Goal: Check status: Check status

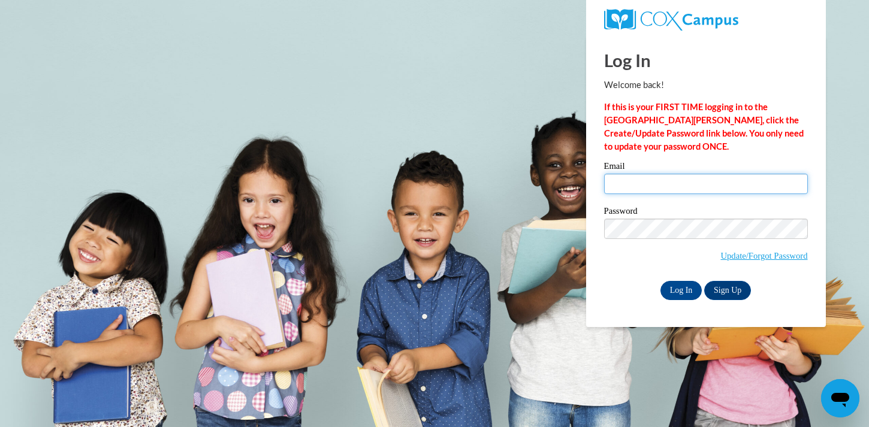
click at [652, 190] on input "Email" at bounding box center [706, 184] width 204 height 20
type input "[EMAIL_ADDRESS][DOMAIN_NAME]"
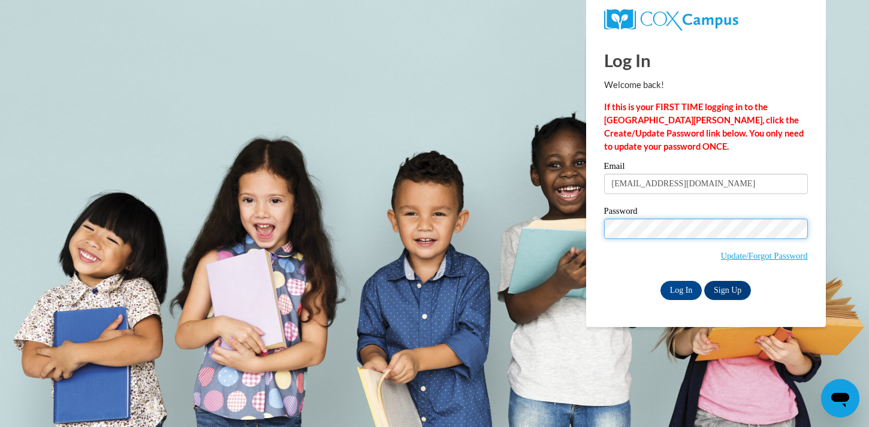
click at [660, 281] on input "Log In" at bounding box center [681, 290] width 42 height 19
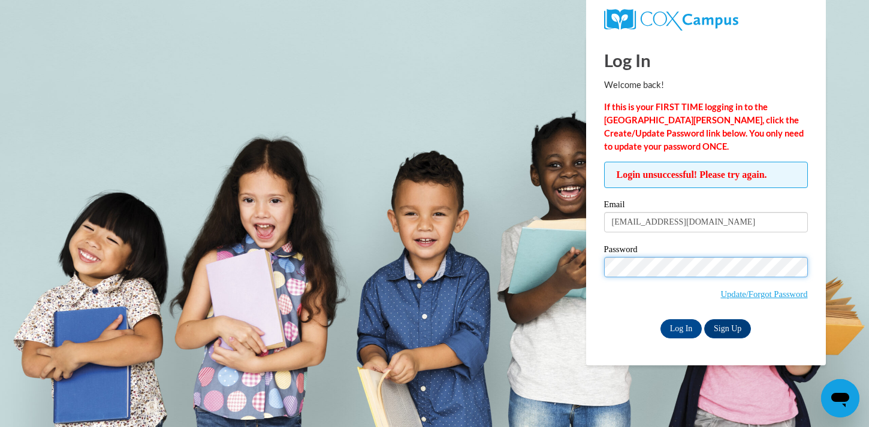
click at [660, 319] on input "Log In" at bounding box center [681, 328] width 42 height 19
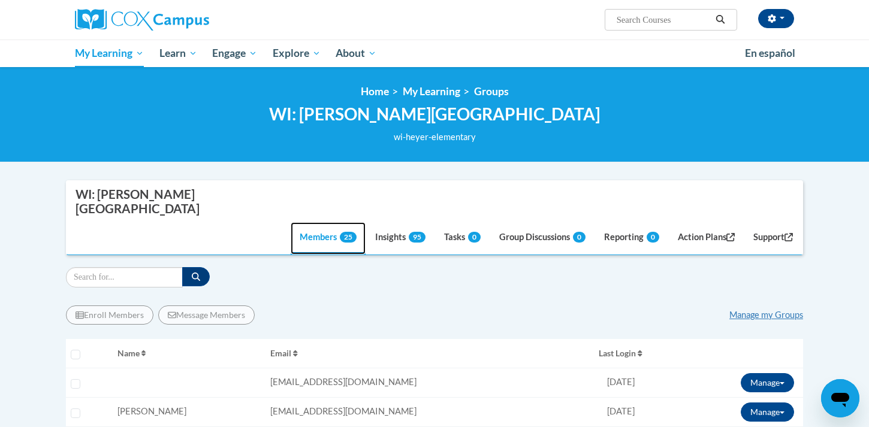
click at [305, 222] on link "Members 25" at bounding box center [328, 238] width 75 height 32
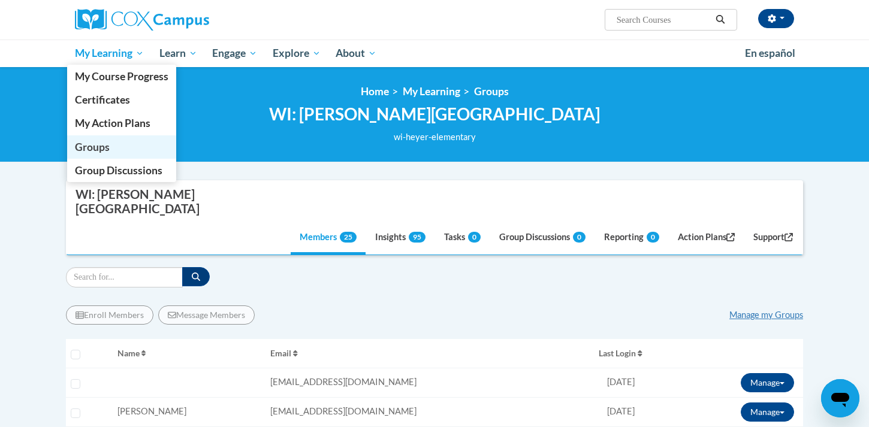
click at [102, 147] on span "Groups" at bounding box center [92, 147] width 35 height 13
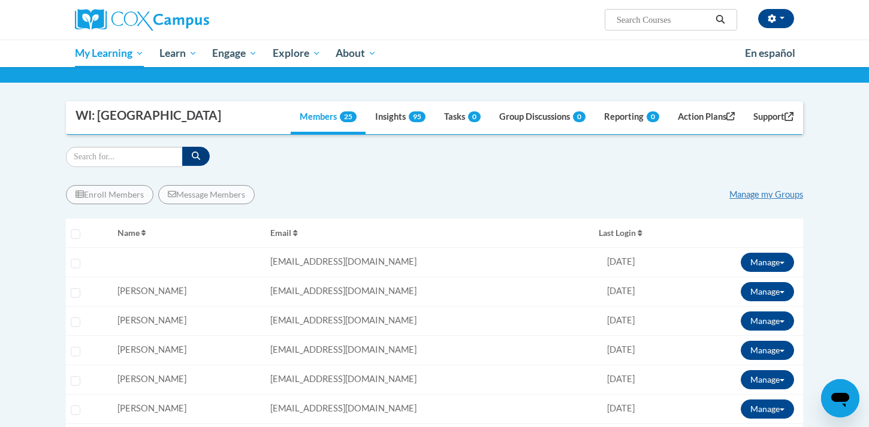
scroll to position [92, 0]
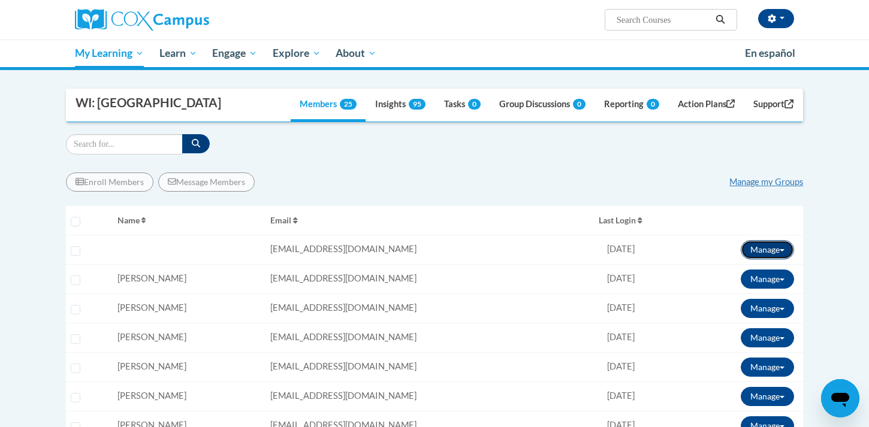
click at [783, 250] on span at bounding box center [782, 250] width 5 height 2
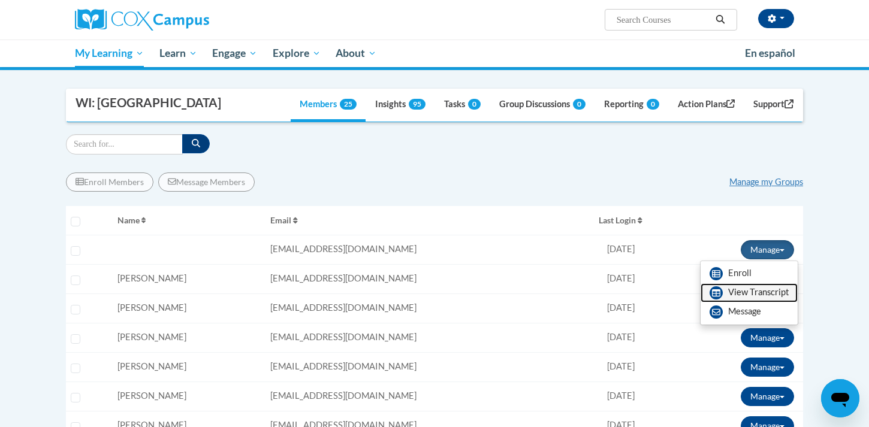
click at [755, 294] on link "View Transcript" at bounding box center [749, 292] width 97 height 19
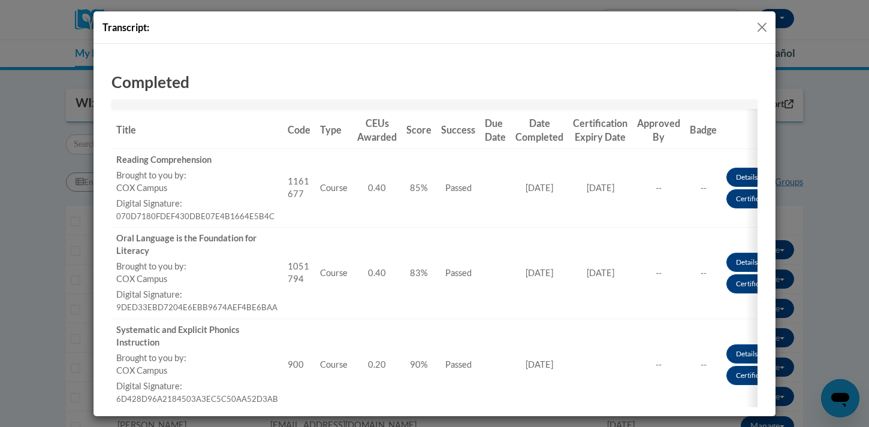
scroll to position [125, 0]
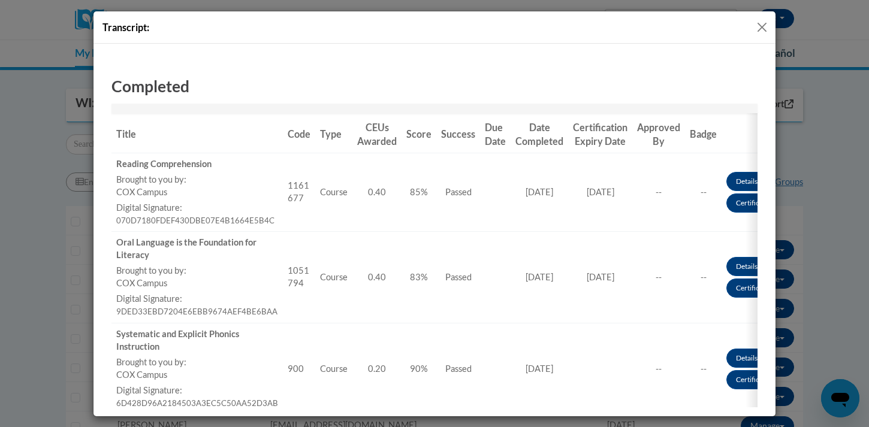
click at [759, 25] on button "Close" at bounding box center [762, 27] width 15 height 15
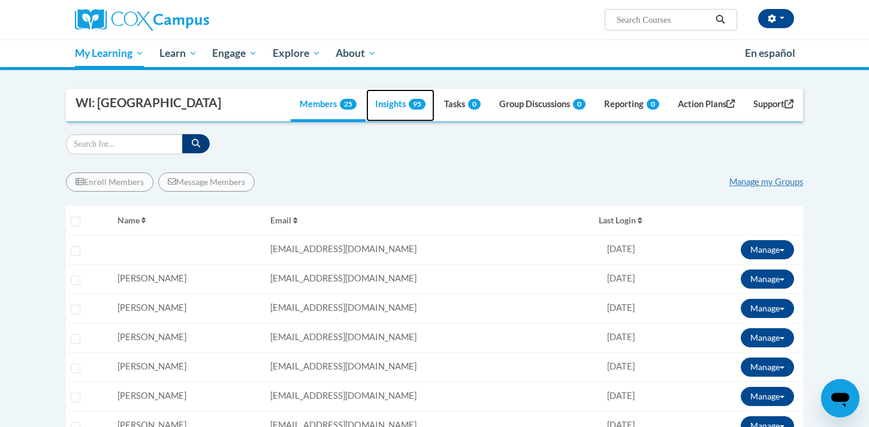
click at [388, 103] on link "Insights 95" at bounding box center [400, 105] width 68 height 32
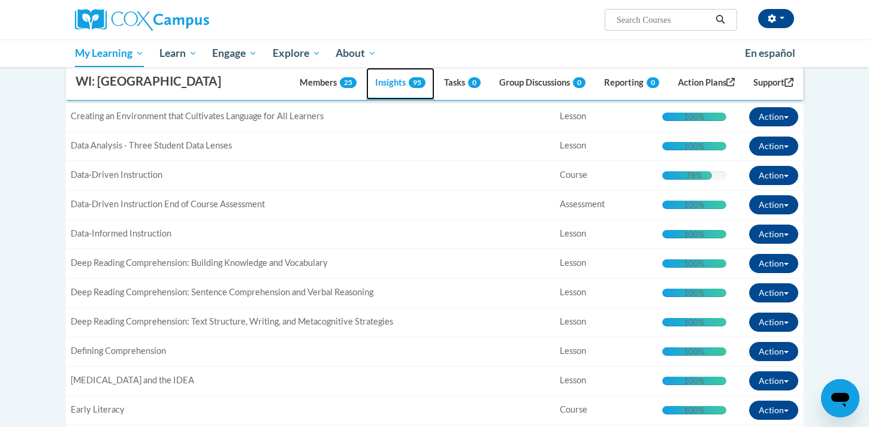
scroll to position [586, 0]
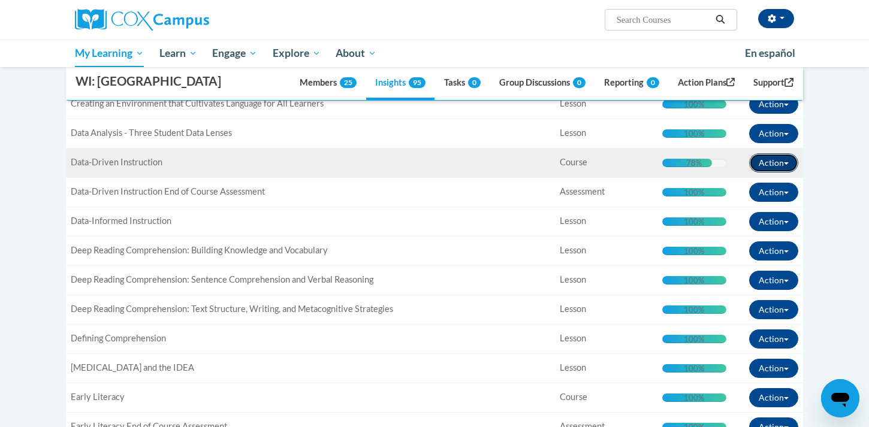
click at [783, 162] on button "Action" at bounding box center [773, 162] width 49 height 19
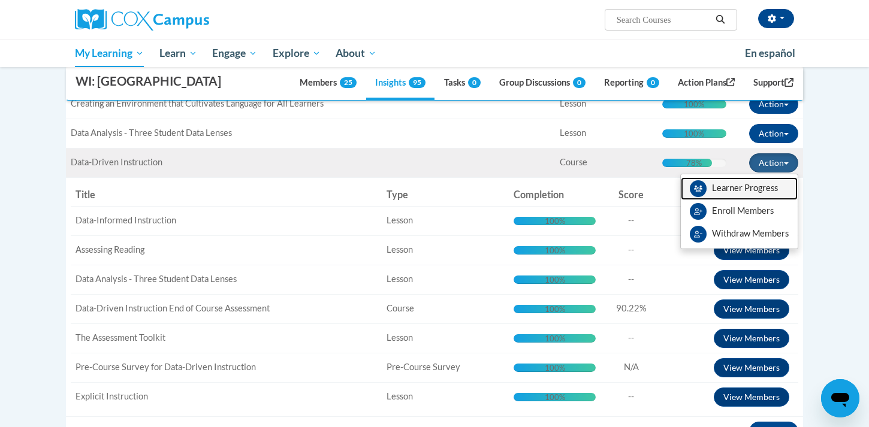
click at [749, 188] on link "Learner Progress" at bounding box center [739, 188] width 117 height 23
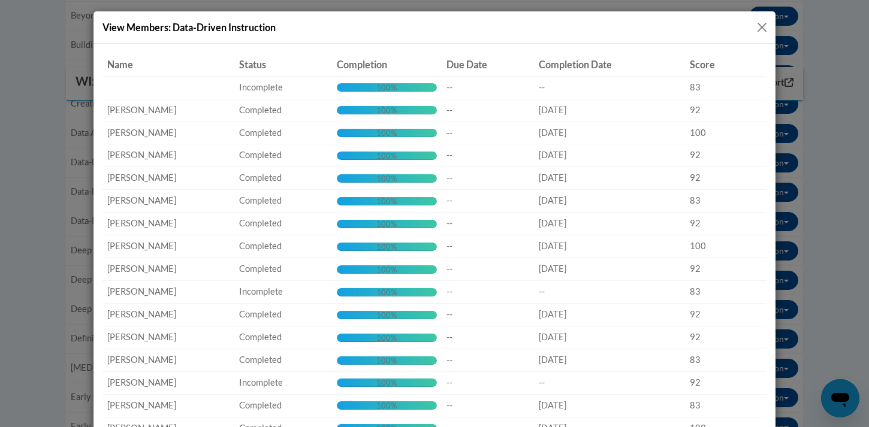
click at [764, 28] on button "Close" at bounding box center [762, 27] width 15 height 15
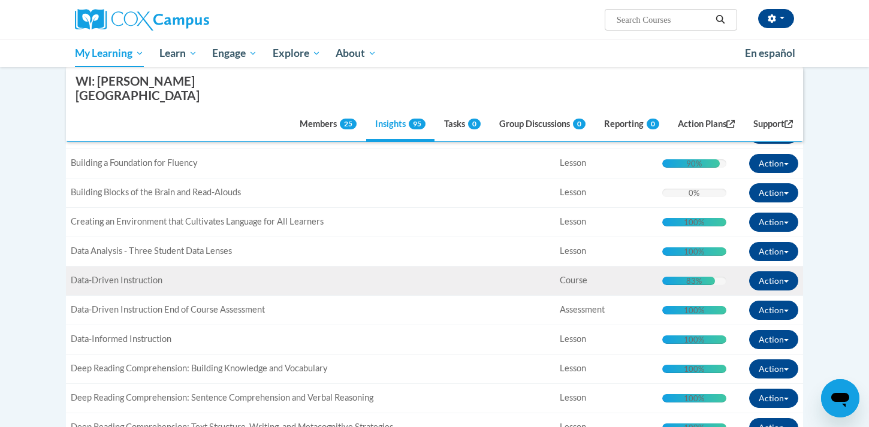
scroll to position [514, 0]
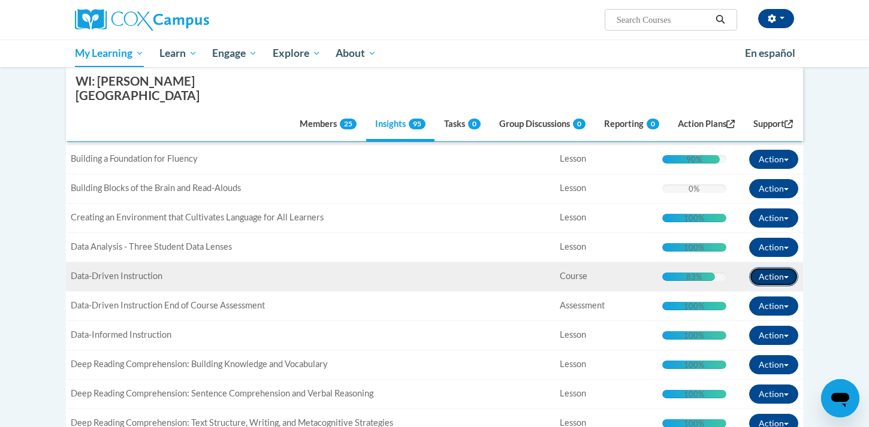
click at [787, 276] on span "button" at bounding box center [786, 277] width 5 height 2
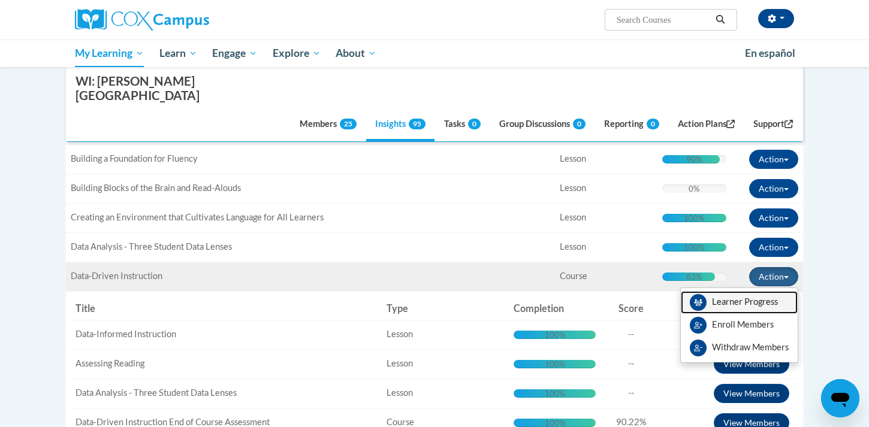
click at [730, 291] on link "Learner Progress" at bounding box center [739, 302] width 117 height 23
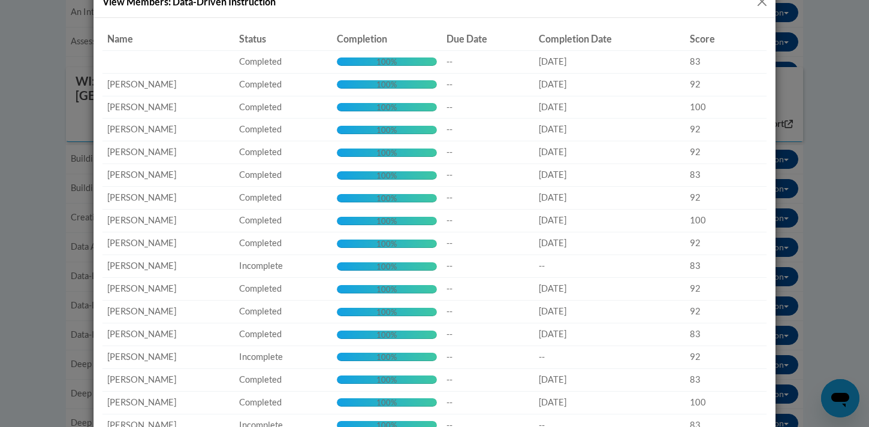
scroll to position [0, 0]
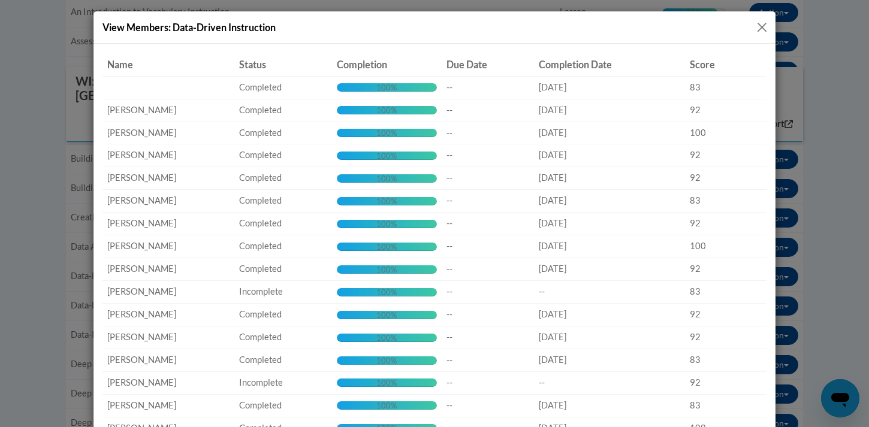
click at [761, 25] on button "Close" at bounding box center [762, 27] width 15 height 15
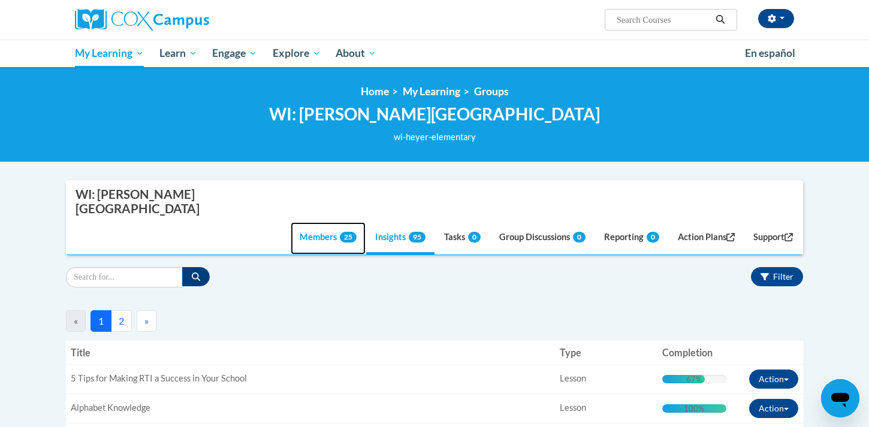
click at [313, 222] on link "Members 25" at bounding box center [328, 238] width 75 height 32
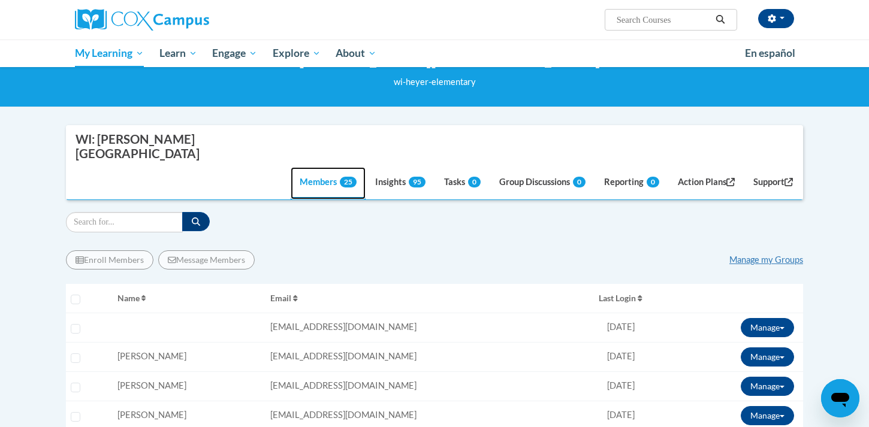
scroll to position [54, 0]
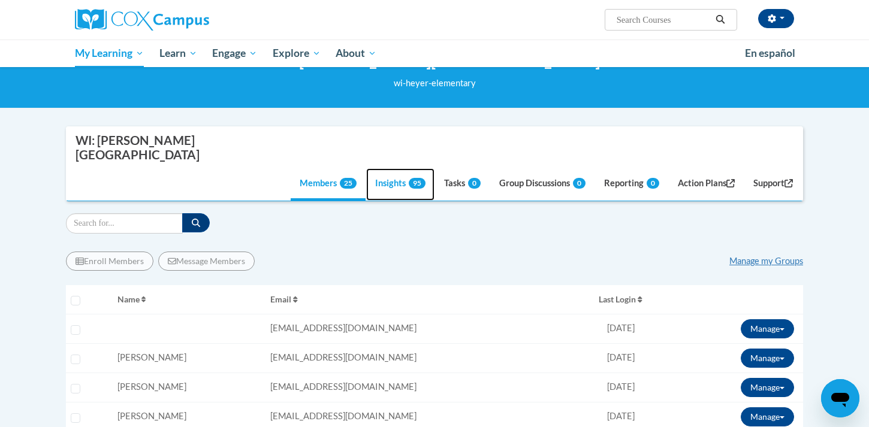
click at [387, 168] on link "Insights 95" at bounding box center [400, 184] width 68 height 32
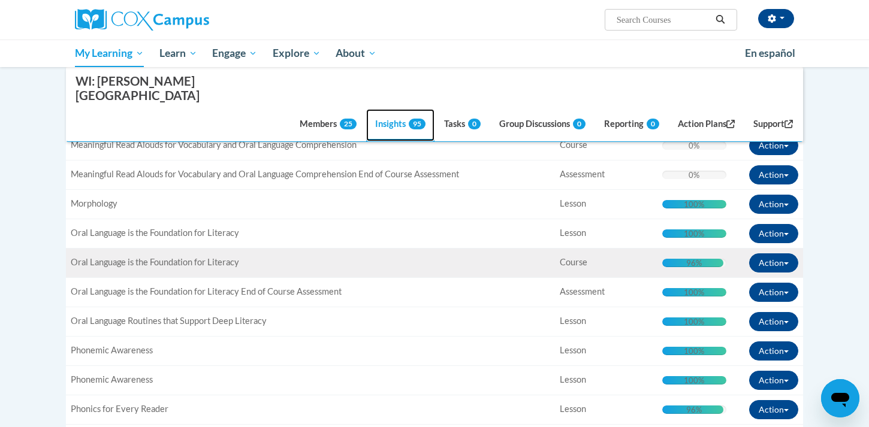
scroll to position [1469, 0]
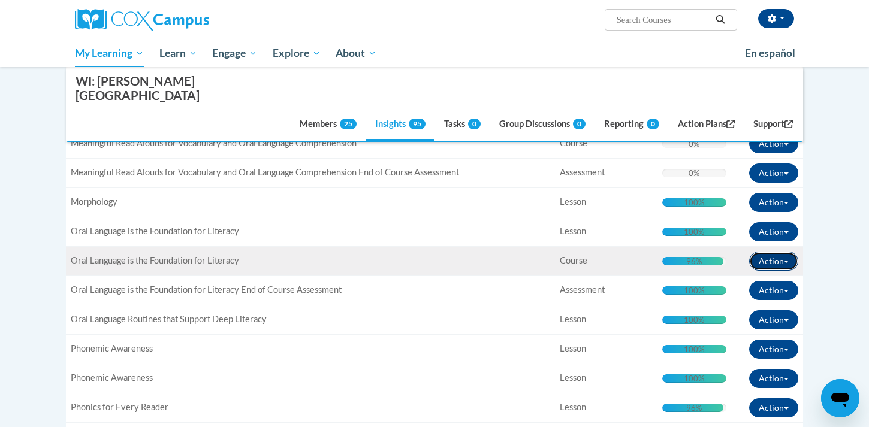
click at [787, 261] on span "button" at bounding box center [786, 262] width 5 height 2
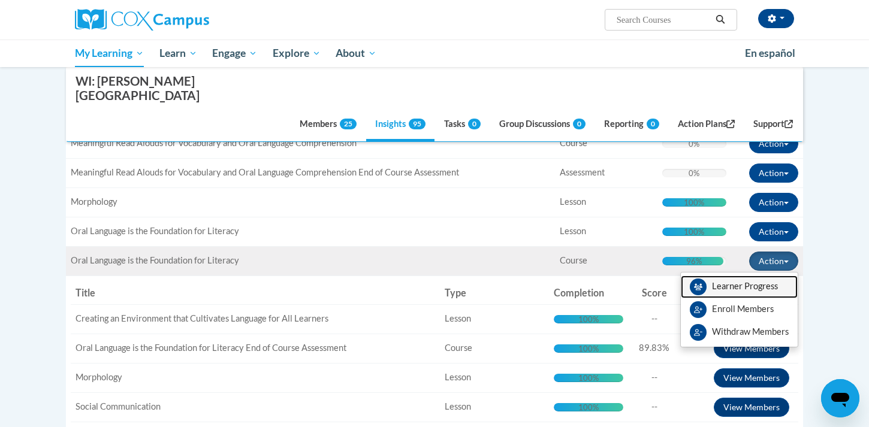
click at [741, 276] on link "Learner Progress" at bounding box center [739, 287] width 117 height 23
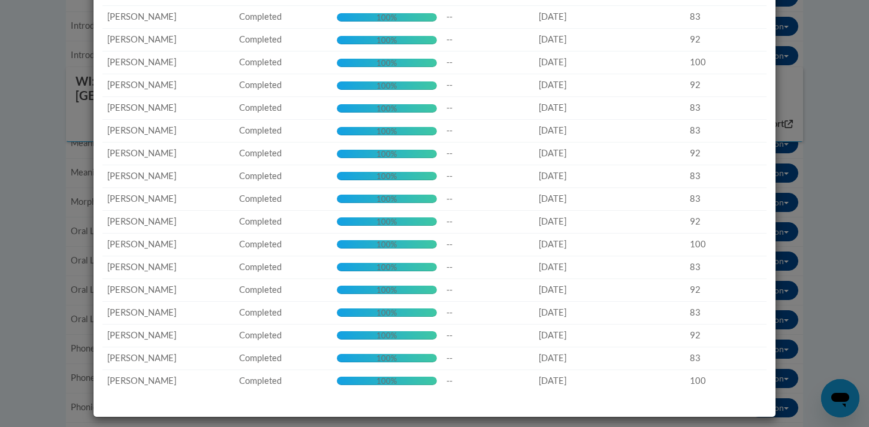
scroll to position [0, 0]
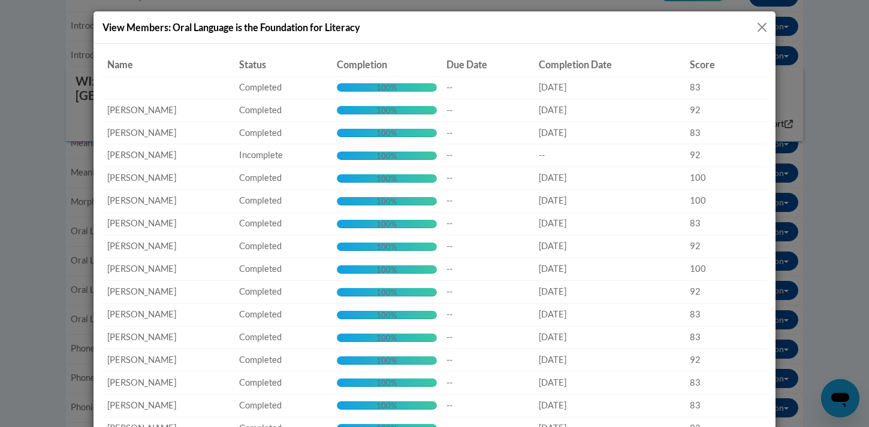
click at [762, 24] on button "Close" at bounding box center [762, 27] width 15 height 15
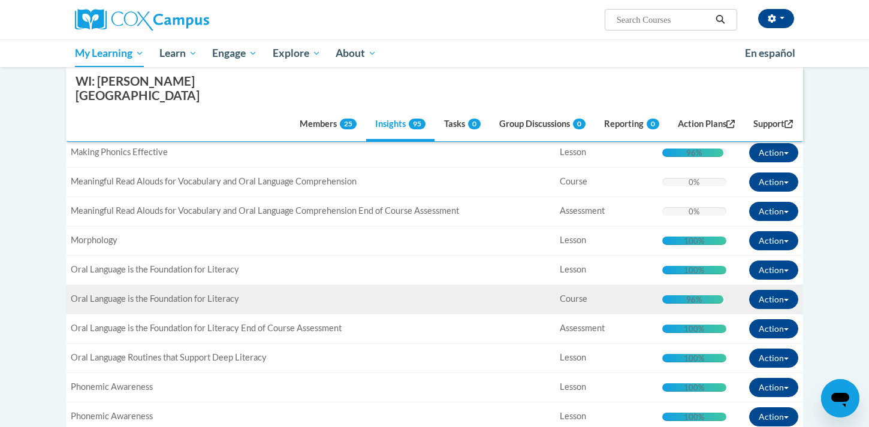
scroll to position [1433, 0]
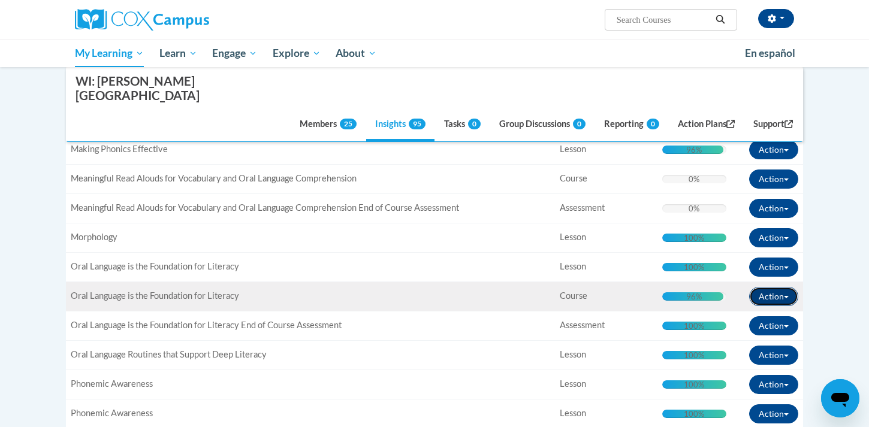
click at [786, 287] on button "Action" at bounding box center [773, 296] width 49 height 19
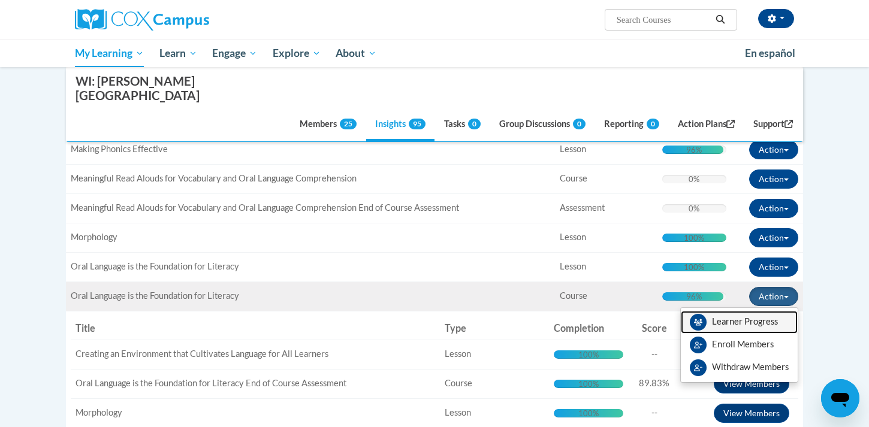
click at [737, 311] on link "Learner Progress" at bounding box center [739, 322] width 117 height 23
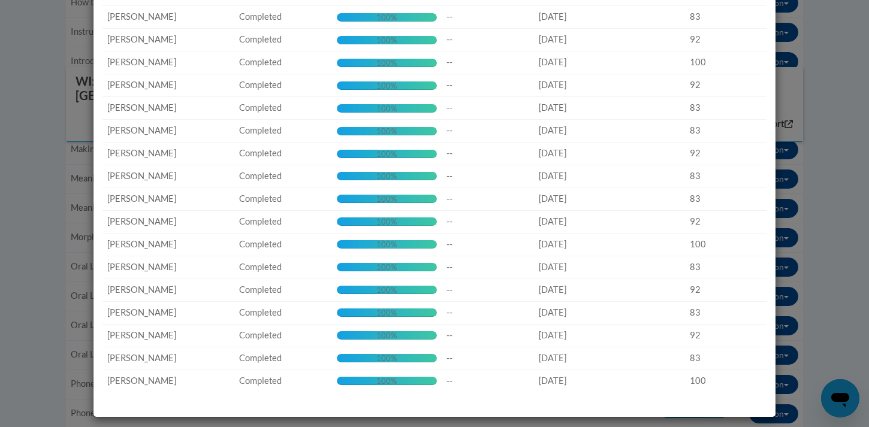
scroll to position [0, 0]
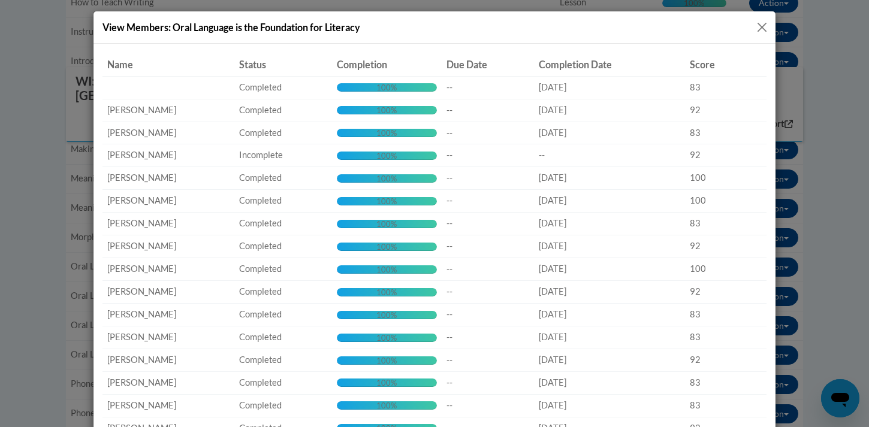
click at [763, 24] on button "Close" at bounding box center [762, 27] width 15 height 15
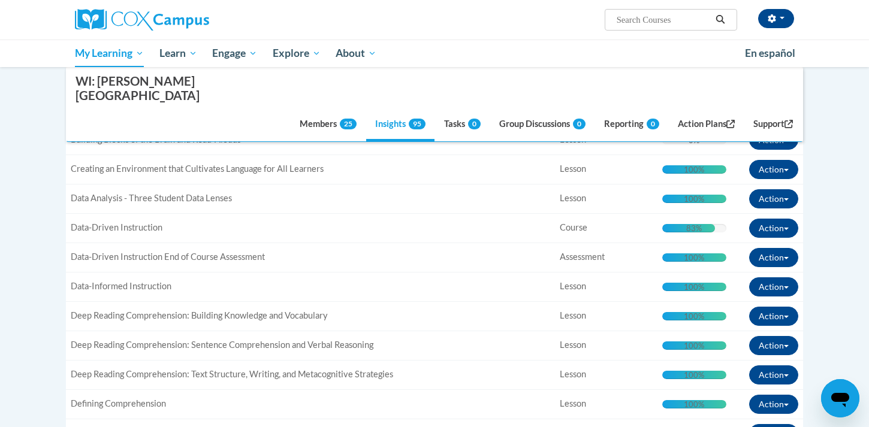
scroll to position [545, 0]
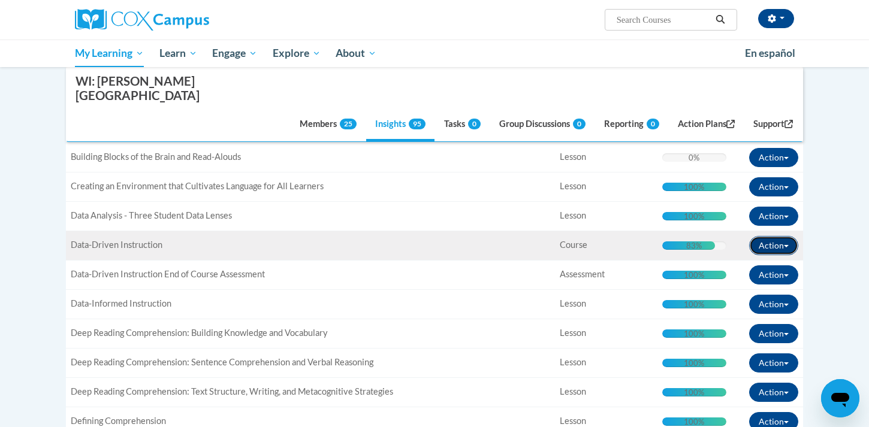
click at [785, 236] on button "Action" at bounding box center [773, 245] width 49 height 19
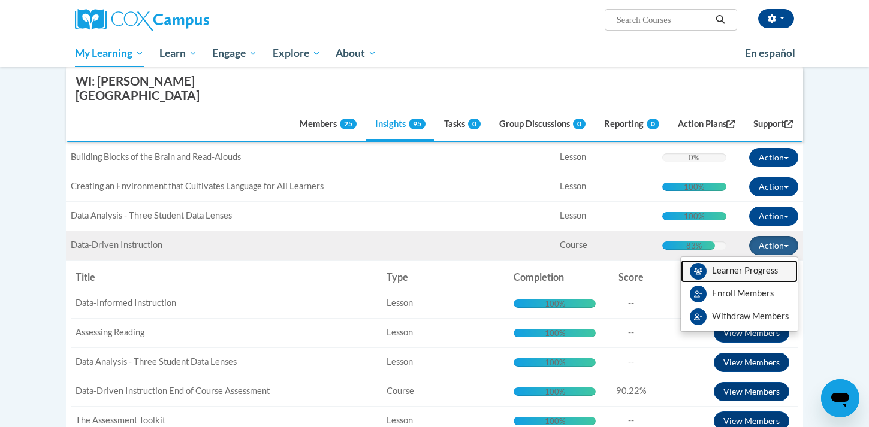
click at [744, 260] on link "Learner Progress" at bounding box center [739, 271] width 117 height 23
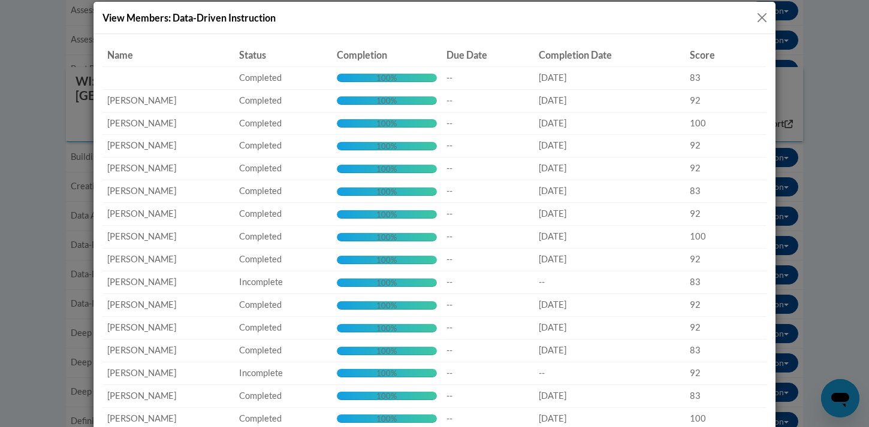
scroll to position [0, 0]
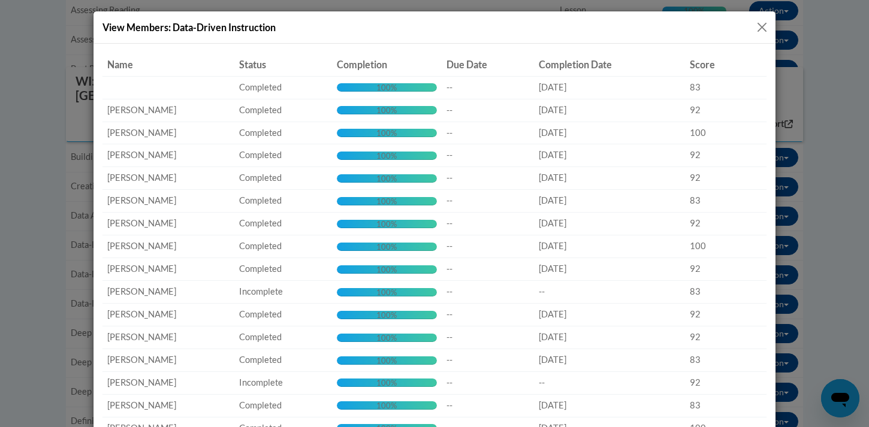
click at [763, 28] on button "Close" at bounding box center [762, 27] width 15 height 15
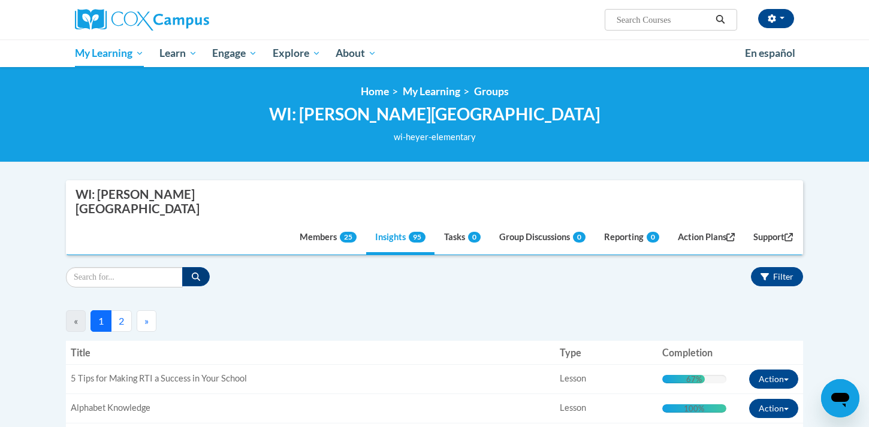
click at [123, 310] on button "2" at bounding box center [121, 321] width 21 height 22
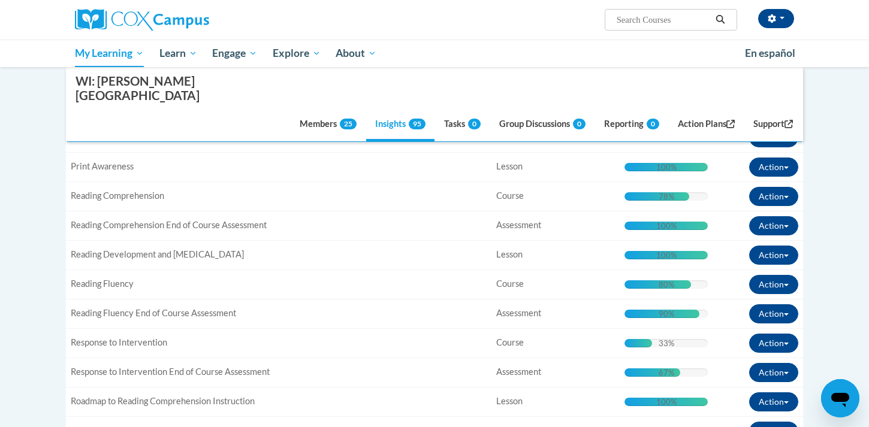
scroll to position [404, 0]
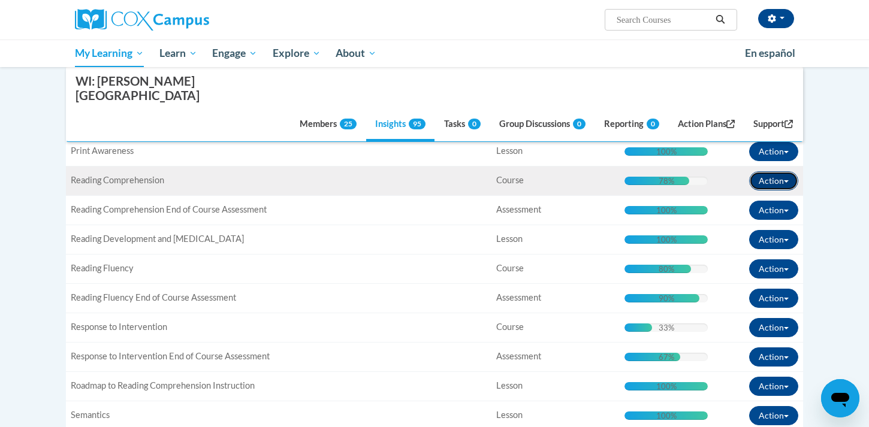
click at [786, 171] on button "Action" at bounding box center [773, 180] width 49 height 19
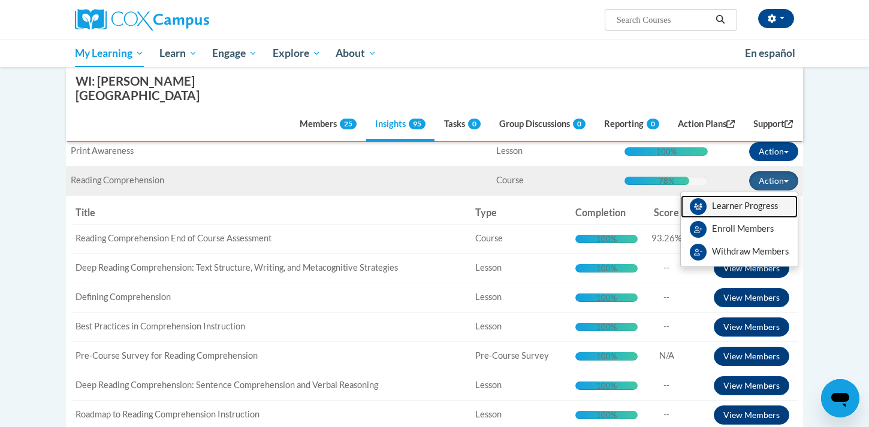
click at [743, 195] on link "Learner Progress" at bounding box center [739, 206] width 117 height 23
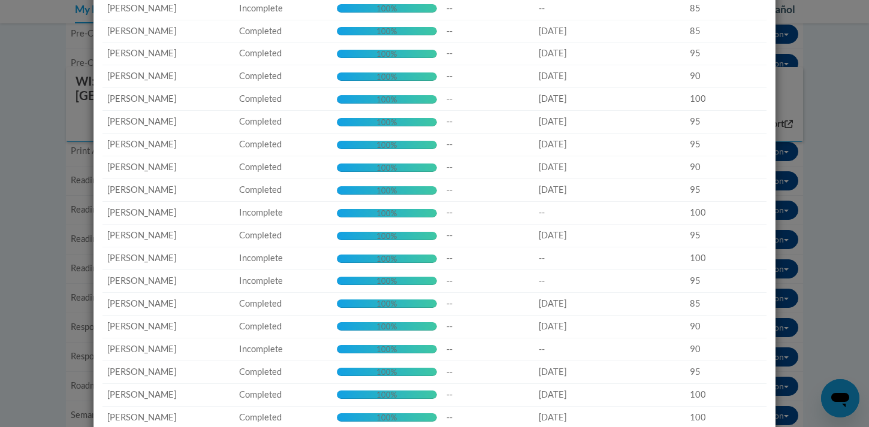
scroll to position [0, 0]
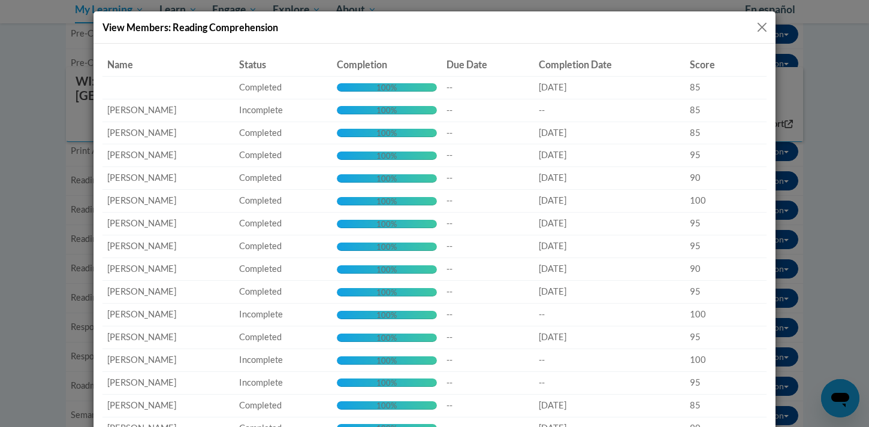
click at [759, 26] on button "Close" at bounding box center [762, 27] width 15 height 15
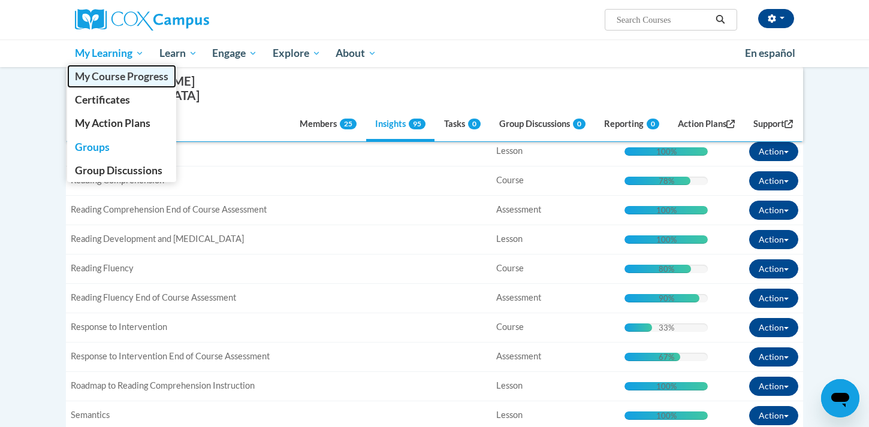
click at [107, 77] on span "My Course Progress" at bounding box center [121, 76] width 93 height 13
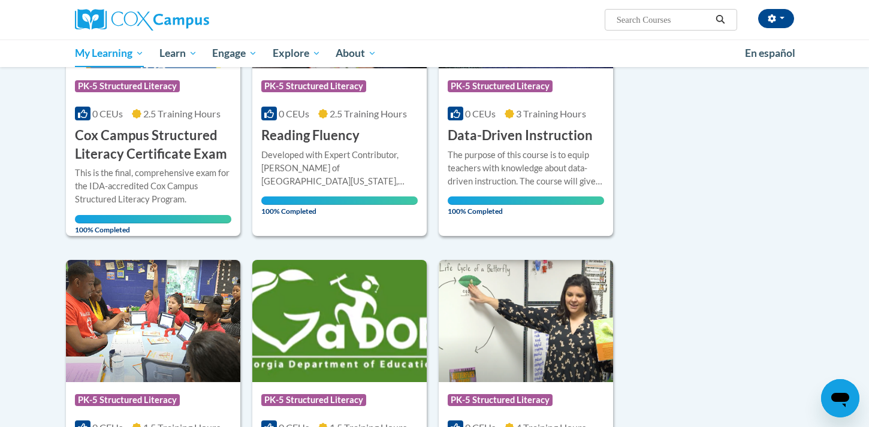
scroll to position [283, 0]
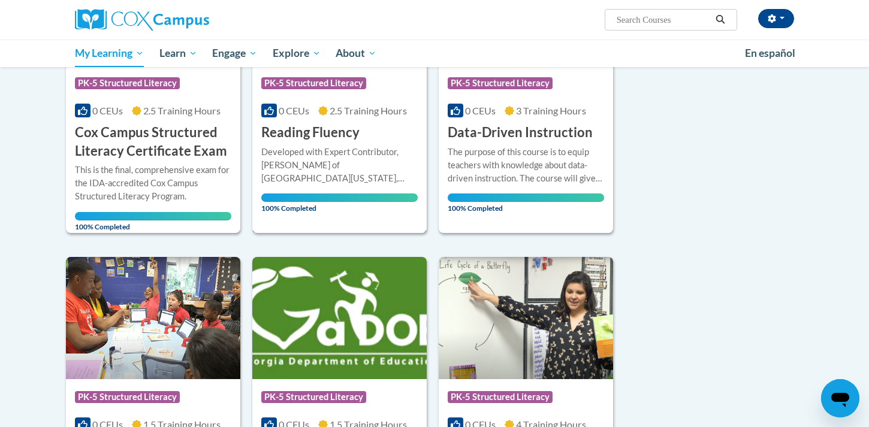
click at [381, 155] on div "Developed with Expert Contributor, [PERSON_NAME] of [GEOGRAPHIC_DATA][US_STATE]…" at bounding box center [339, 166] width 156 height 40
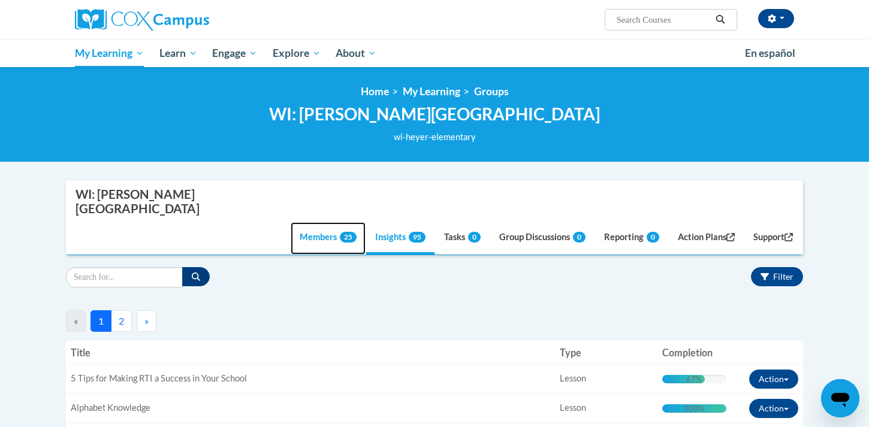
click at [318, 222] on link "Members 25" at bounding box center [328, 238] width 75 height 32
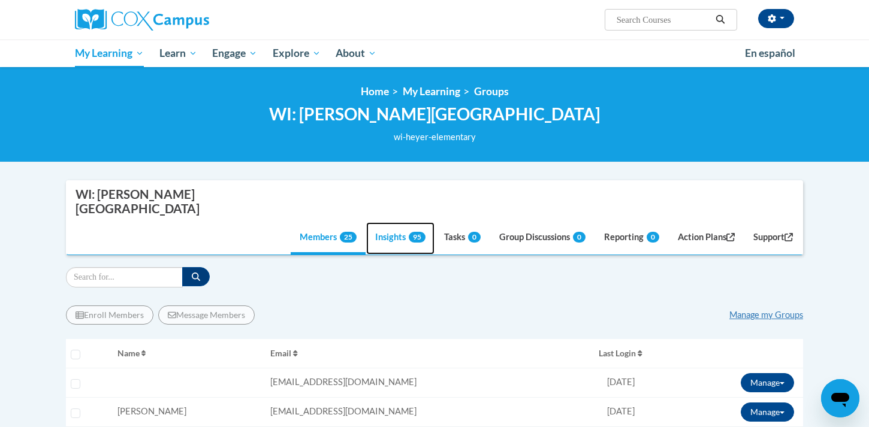
click at [377, 222] on link "Insights 95" at bounding box center [400, 238] width 68 height 32
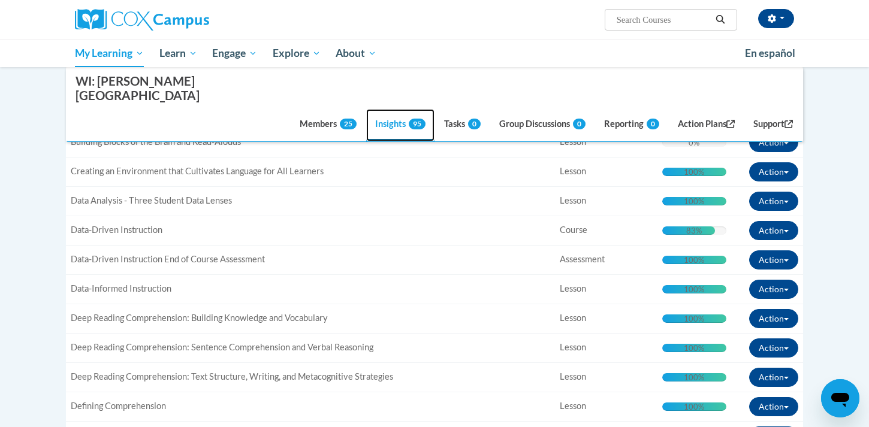
scroll to position [548, 0]
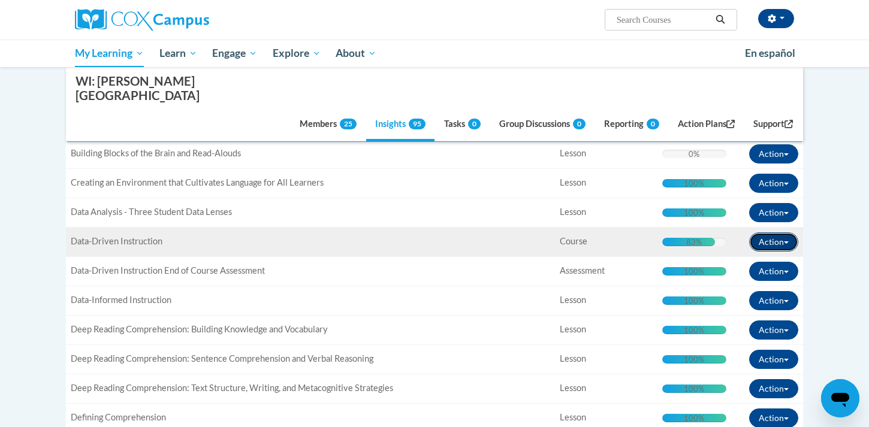
click at [787, 233] on button "Action" at bounding box center [773, 242] width 49 height 19
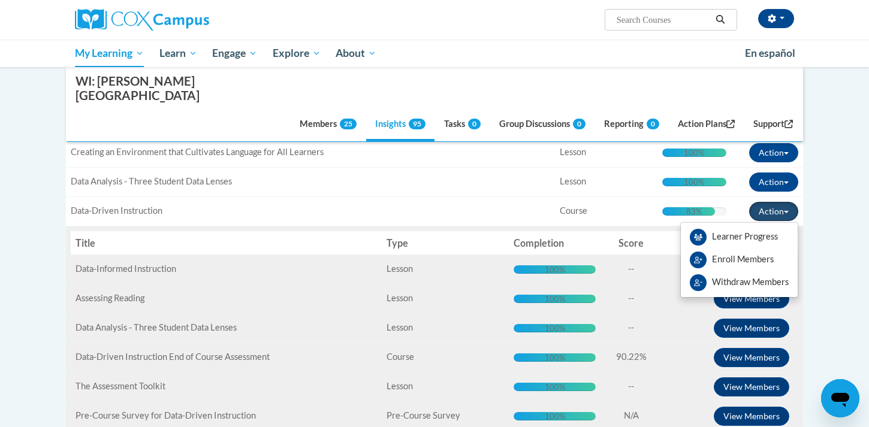
scroll to position [578, 0]
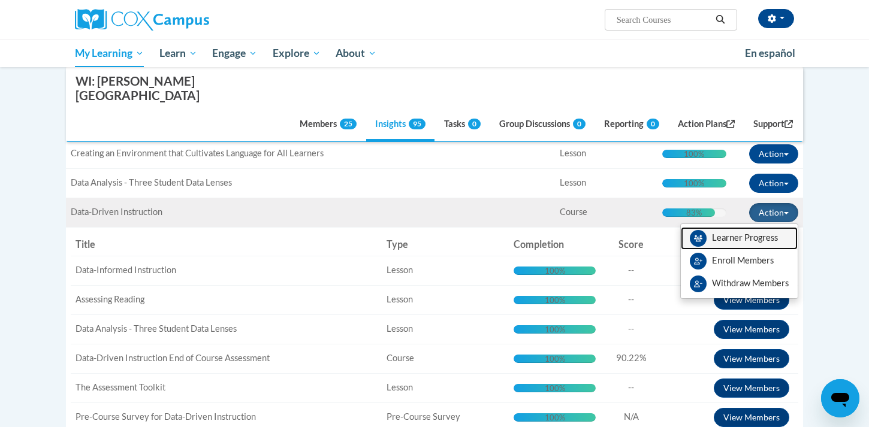
click at [752, 227] on link "Learner Progress" at bounding box center [739, 238] width 117 height 23
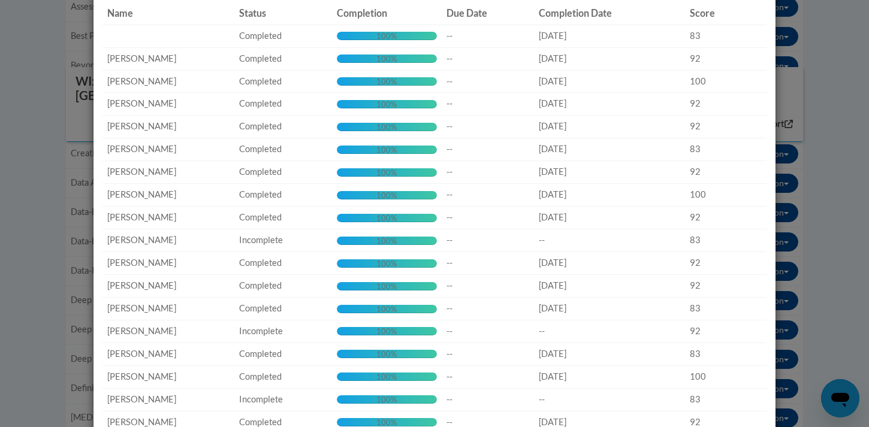
scroll to position [0, 0]
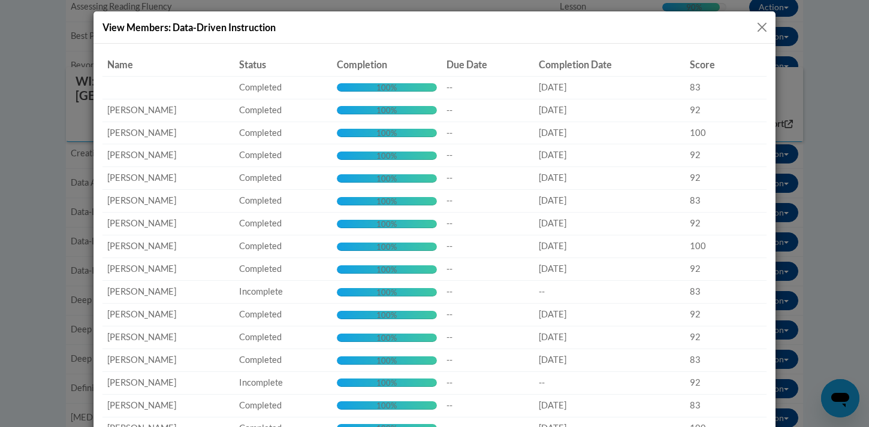
click at [765, 19] on div "View Members: Data-Driven Instruction" at bounding box center [434, 27] width 682 height 32
click at [760, 28] on button "Close" at bounding box center [762, 27] width 15 height 15
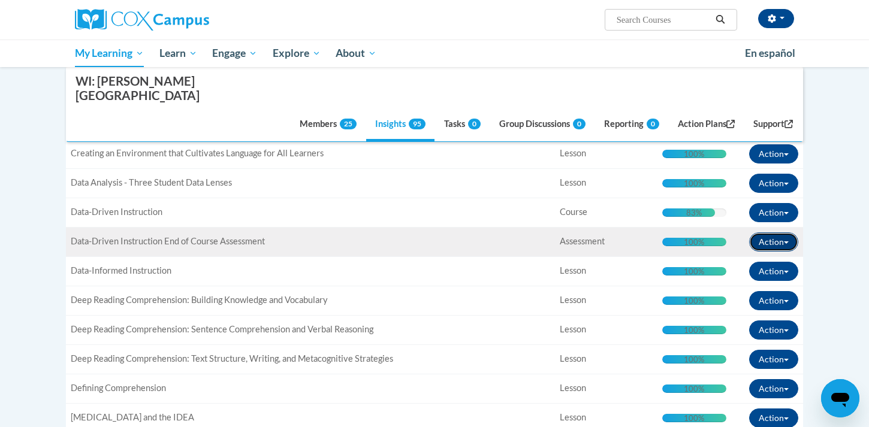
click at [789, 233] on button "Action" at bounding box center [773, 242] width 49 height 19
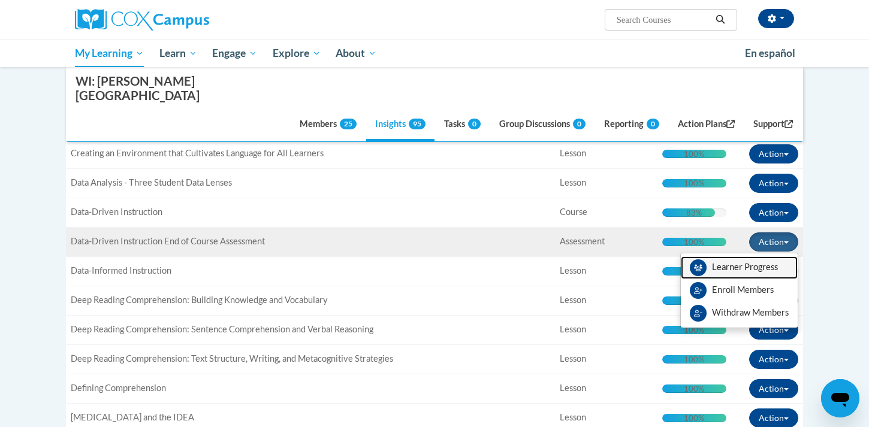
click at [738, 256] on link "Learner Progress" at bounding box center [739, 267] width 117 height 23
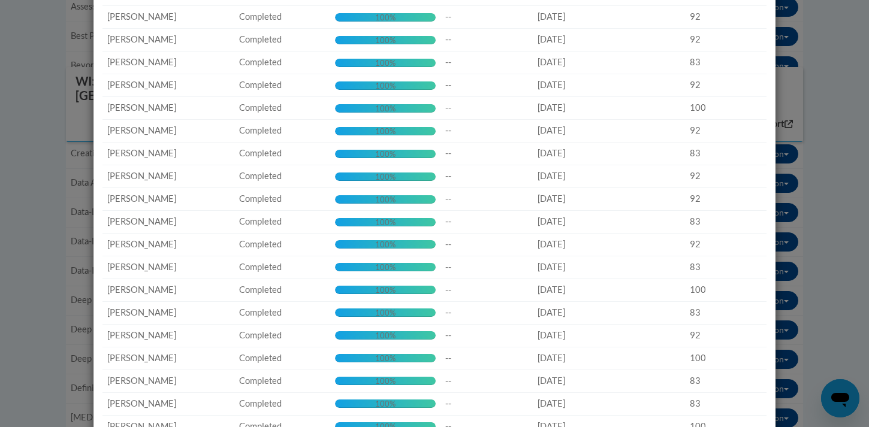
scroll to position [140, 0]
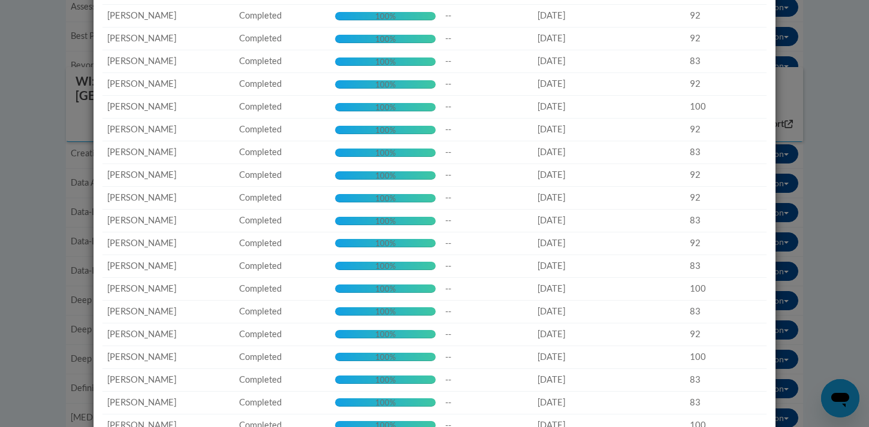
click at [856, 162] on div "View Members: Data-Driven Instruction End of Course Assessment Name Status Comp…" at bounding box center [434, 213] width 869 height 427
